Goal: Task Accomplishment & Management: Use online tool/utility

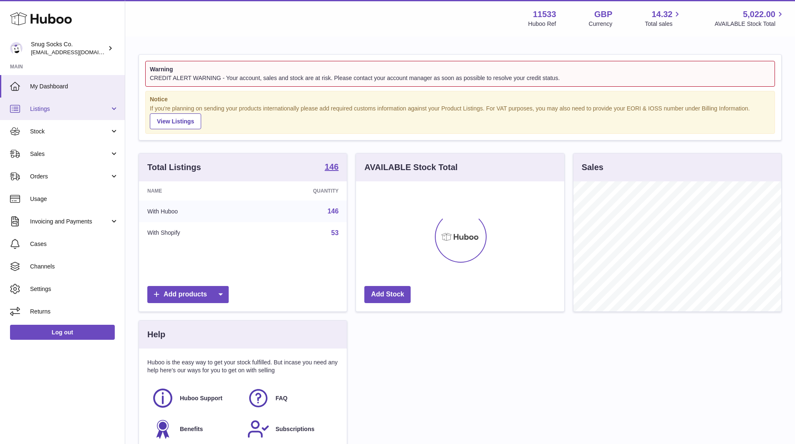
scroll to position [130, 208]
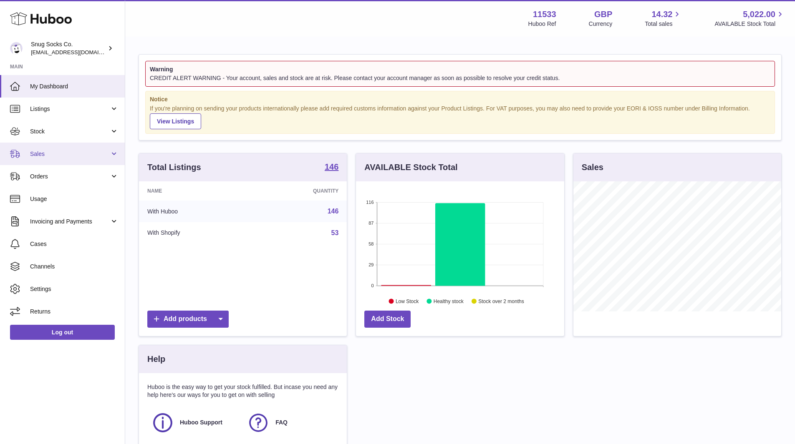
click at [51, 150] on span "Sales" at bounding box center [70, 154] width 80 height 8
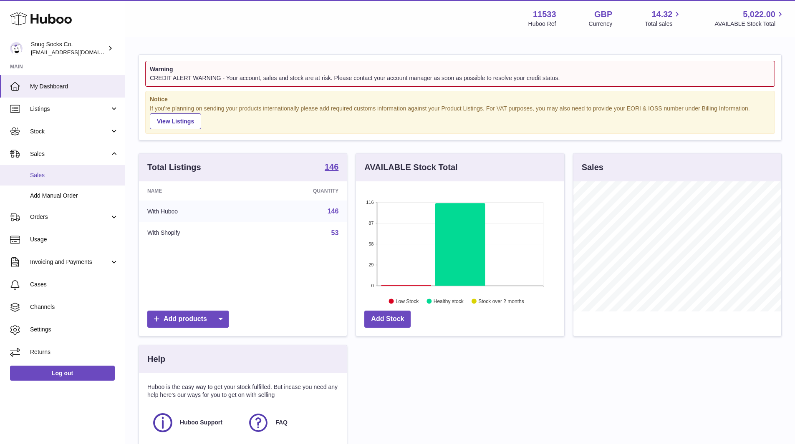
click at [48, 174] on span "Sales" at bounding box center [74, 175] width 88 height 8
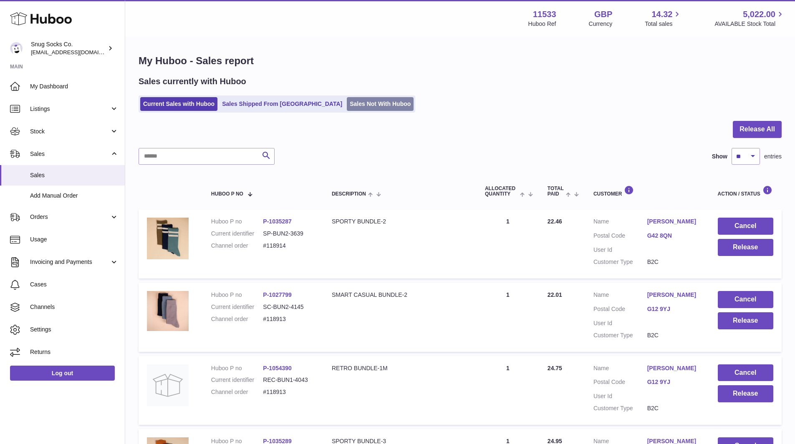
click at [352, 104] on link "Sales Not With Huboo" at bounding box center [380, 104] width 67 height 14
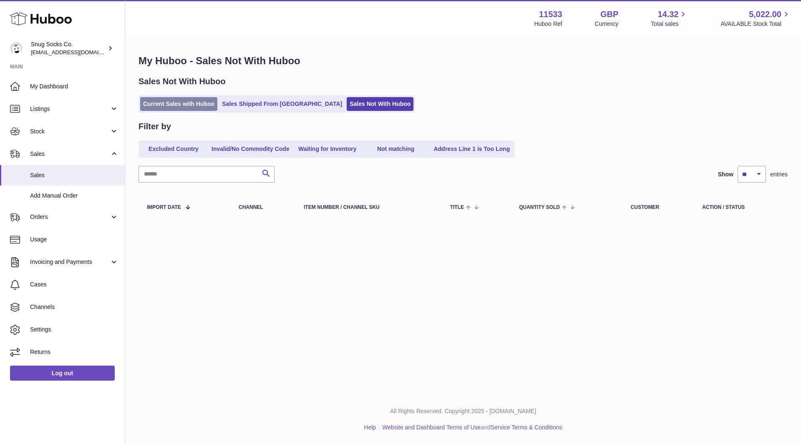
click at [173, 103] on link "Current Sales with Huboo" at bounding box center [178, 104] width 77 height 14
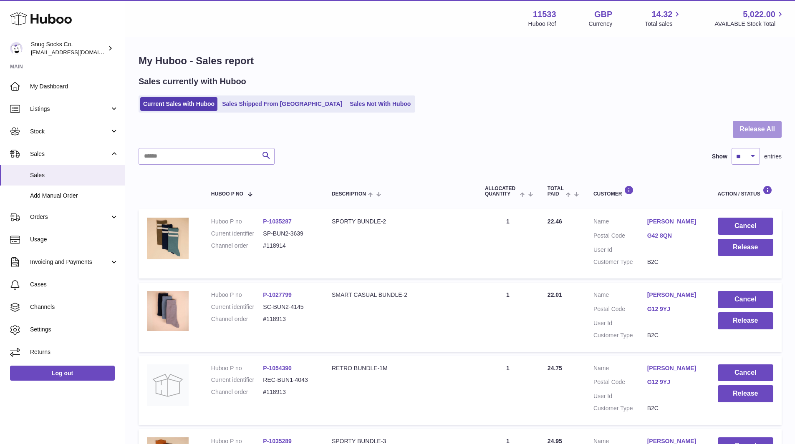
click at [753, 130] on button "Release All" at bounding box center [756, 129] width 49 height 17
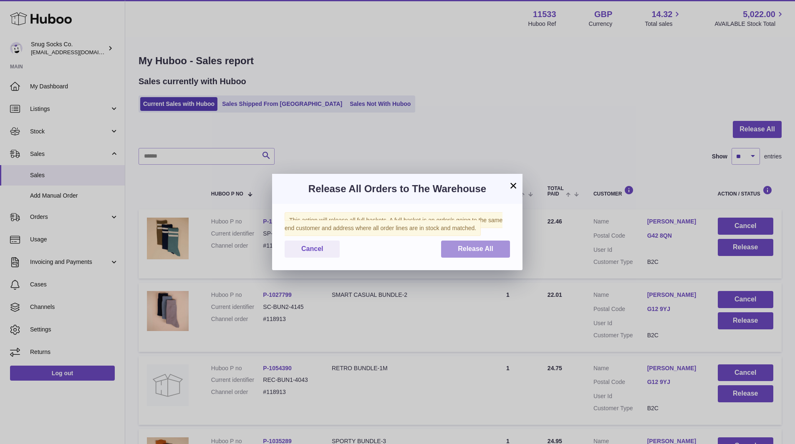
click at [479, 251] on span "Release All" at bounding box center [475, 248] width 35 height 7
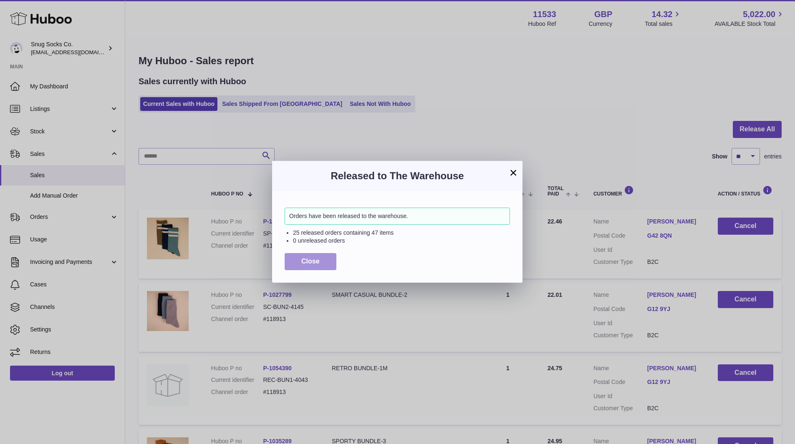
click at [316, 258] on span "Close" at bounding box center [310, 261] width 18 height 7
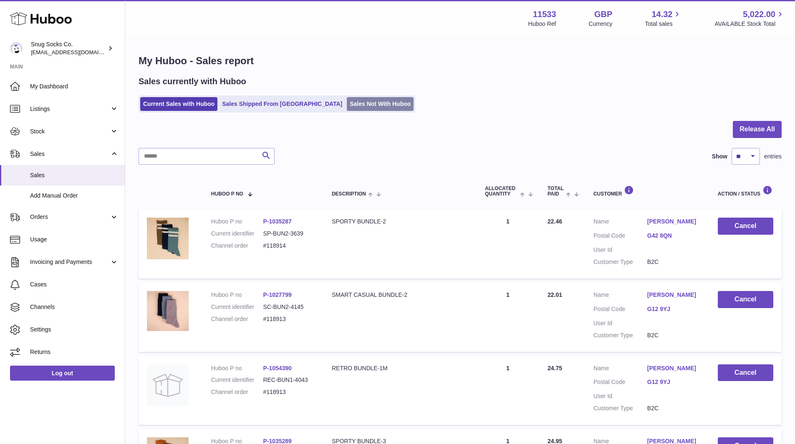
click at [347, 106] on link "Sales Not With Huboo" at bounding box center [380, 104] width 67 height 14
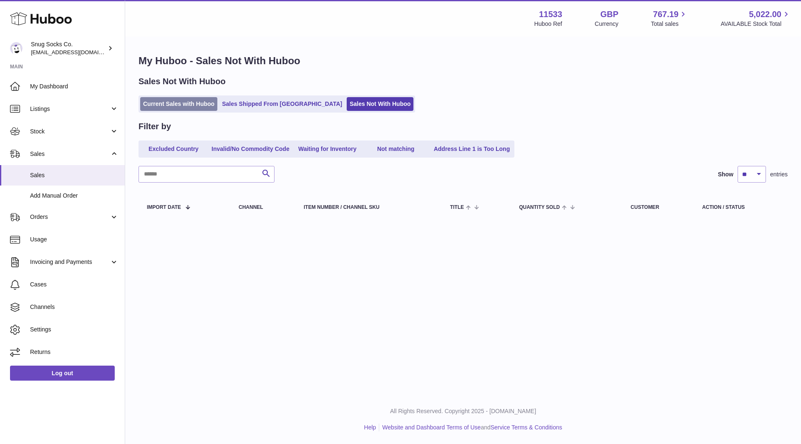
click at [193, 108] on link "Current Sales with Huboo" at bounding box center [178, 104] width 77 height 14
